Goal: Submit feedback/report problem

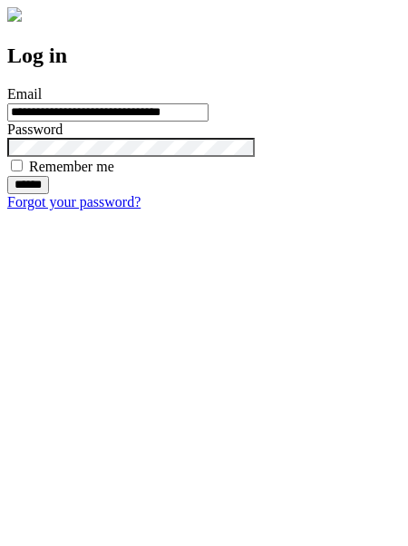
click at [49, 194] on input "******" at bounding box center [28, 185] width 42 height 18
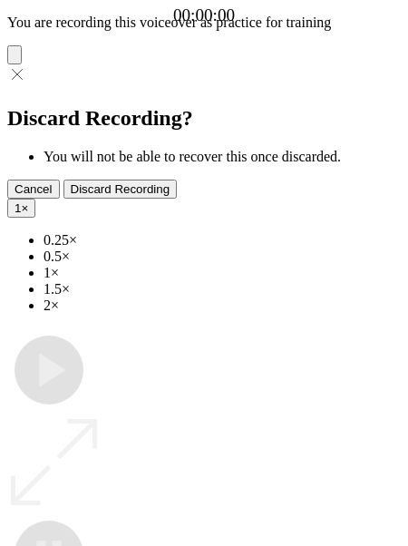
type input "**********"
